Goal: Find specific page/section: Find specific page/section

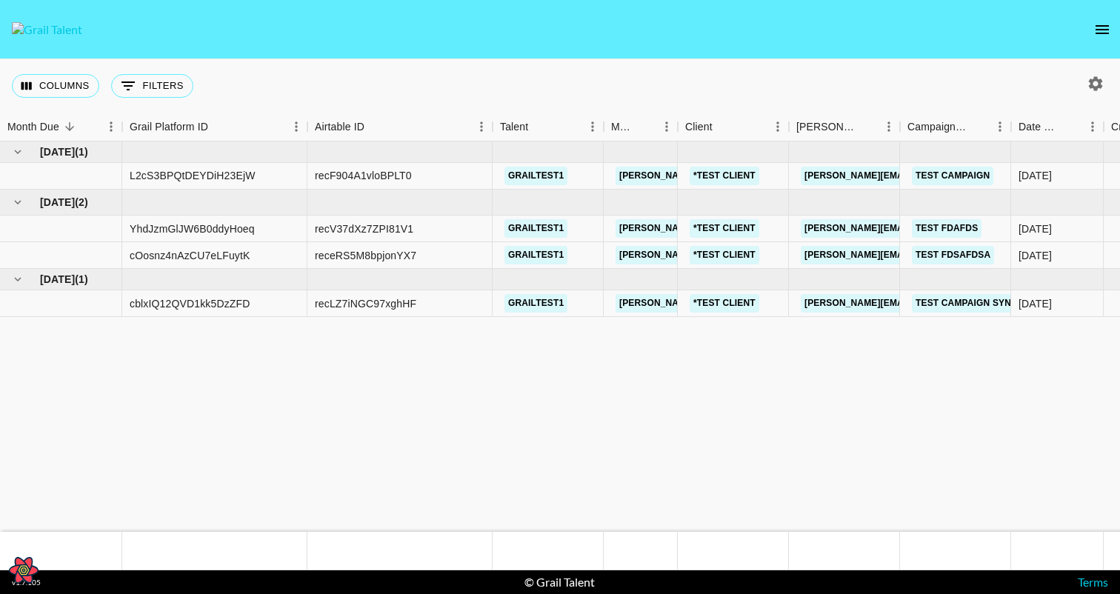
click at [1100, 39] on button "open drawer" at bounding box center [1102, 30] width 30 height 30
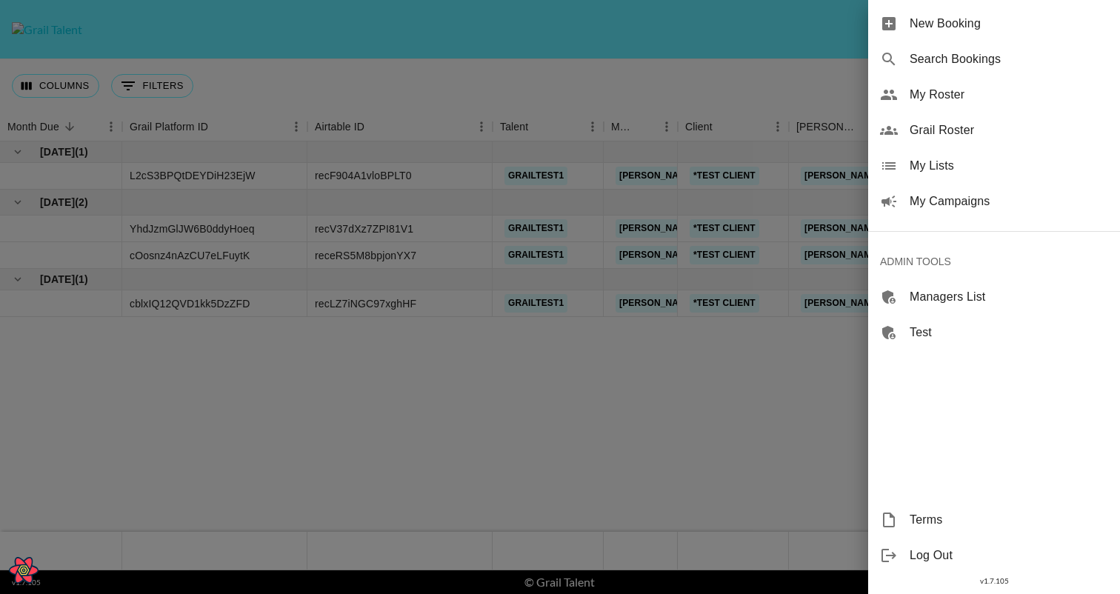
click at [664, 61] on div at bounding box center [560, 297] width 1120 height 594
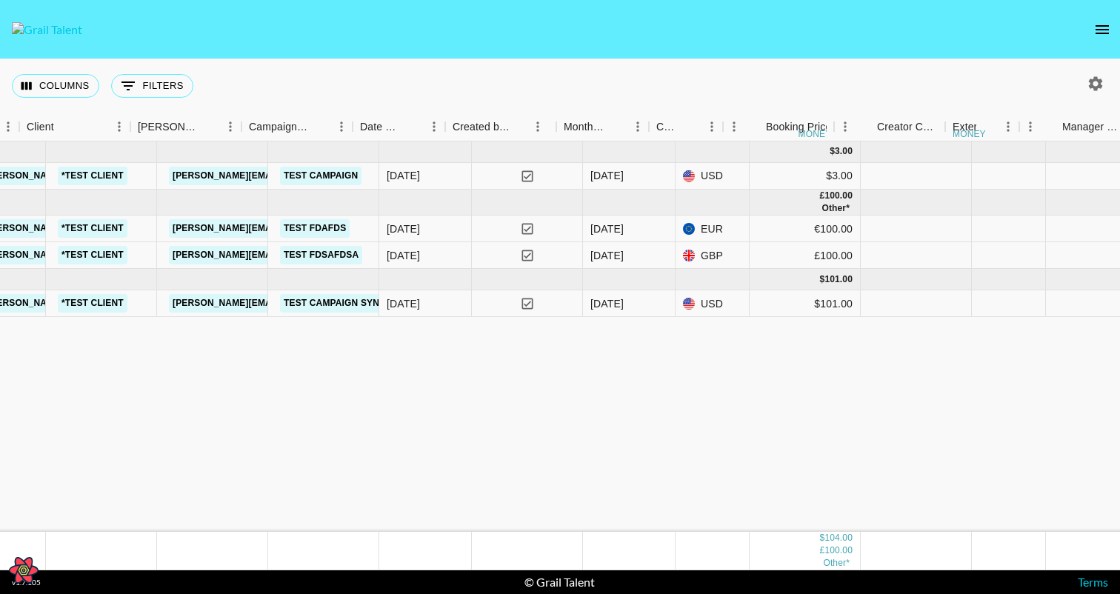
scroll to position [0, 658]
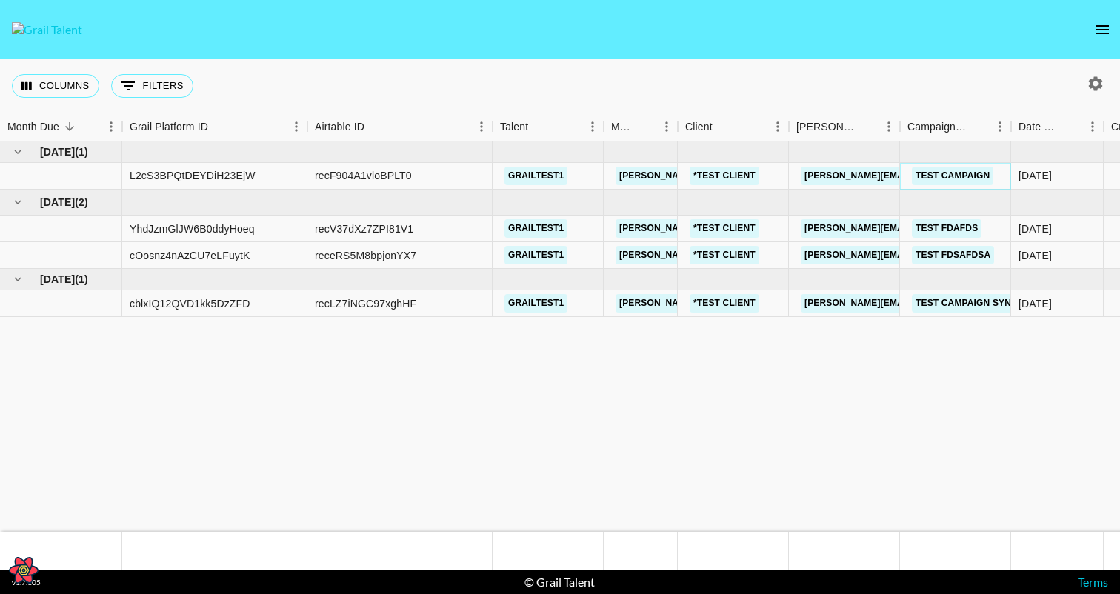
click at [943, 172] on link "Test Campaign" at bounding box center [952, 176] width 81 height 19
